Goal: Information Seeking & Learning: Learn about a topic

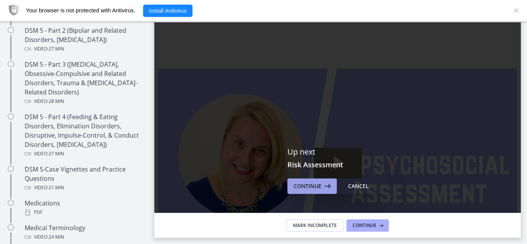
click at [309, 187] on span "Continue" at bounding box center [307, 186] width 28 height 9
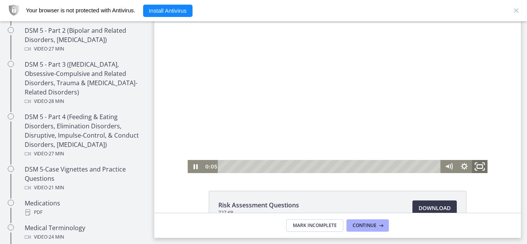
click at [474, 166] on icon "Fullscreen" at bounding box center [479, 167] width 19 height 16
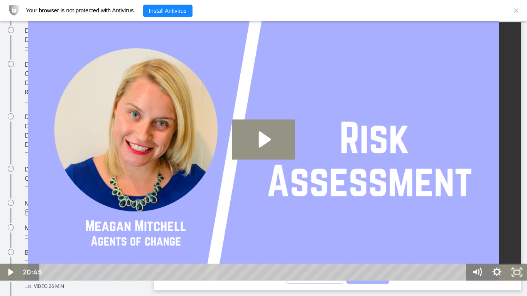
click at [259, 146] on icon "Play Video: cbe2b61t4o1cl02sic50.mp4" at bounding box center [265, 139] width 12 height 16
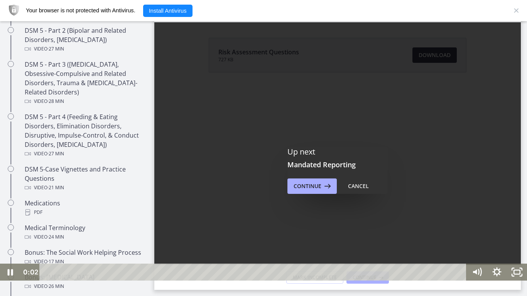
drag, startPoint x: 190, startPoint y: 128, endPoint x: 153, endPoint y: 127, distance: 37.0
click at [153, 127] on div at bounding box center [263, 147] width 527 height 265
click at [235, 194] on div at bounding box center [263, 147] width 527 height 265
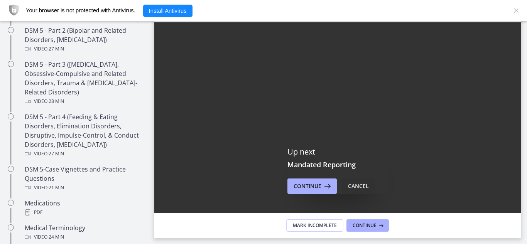
click at [351, 193] on button "Cancel" at bounding box center [358, 186] width 33 height 15
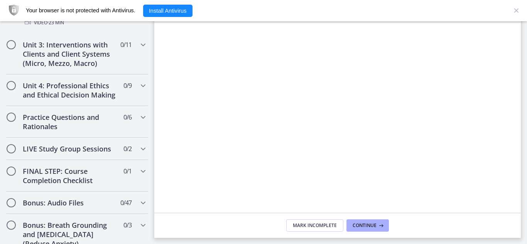
scroll to position [720, 0]
